Goal: Transaction & Acquisition: Subscribe to service/newsletter

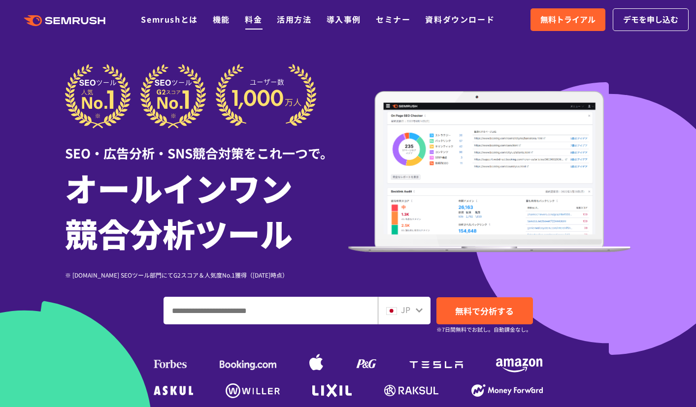
click at [247, 25] on li "料金" at bounding box center [253, 19] width 17 height 13
click at [250, 23] on link "料金" at bounding box center [253, 19] width 17 height 12
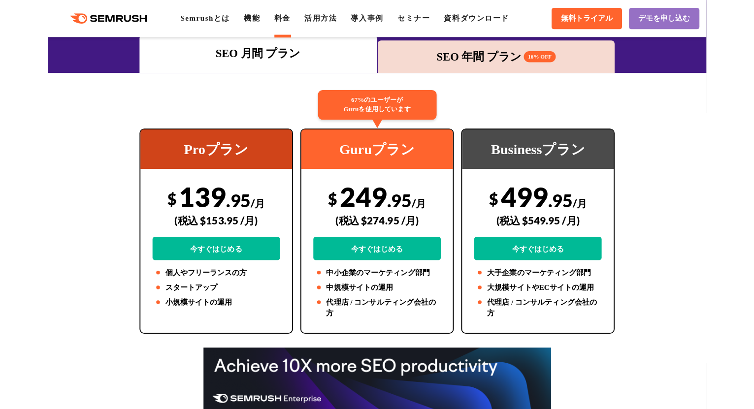
scroll to position [147, 0]
